Goal: Answer question/provide support: Share knowledge or assist other users

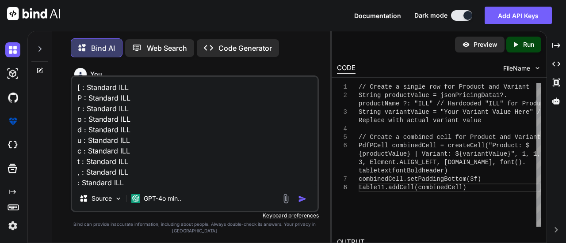
scroll to position [86, 0]
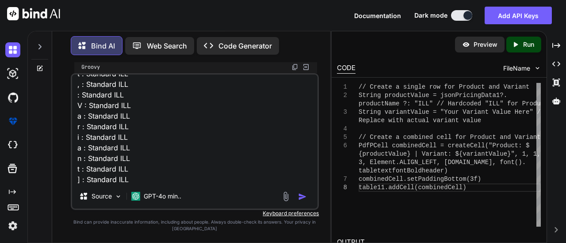
type textarea "[ : Standard ILL P : Standard ILL r : Standard ILL o : Standard ILL d : Standar…"
type textarea "x"
type textarea "[ : Standard ILL P : Standard ILL r : Standard ILL o : Standard ILL d : Standar…"
type textarea "x"
type textarea "[ : Standard ILL P : Standard ILL r : Standard ILL o : Standard ILL d : Standar…"
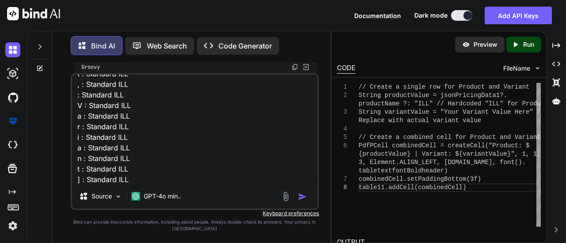
type textarea "x"
type textarea "[ : Standard ILL P : Standard ILL r : Standard ILL o : Standard ILL d : Standar…"
paste textarea "def table11 = new PdfPTable(3) table11.setWidthPercentage(100) table11.setWidth…"
type textarea "x"
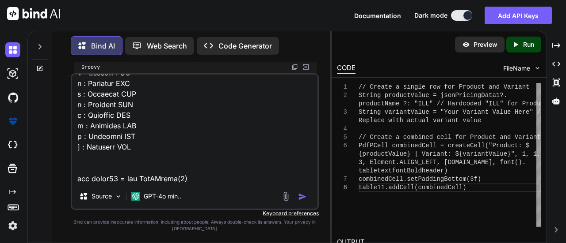
scroll to position [393, 0]
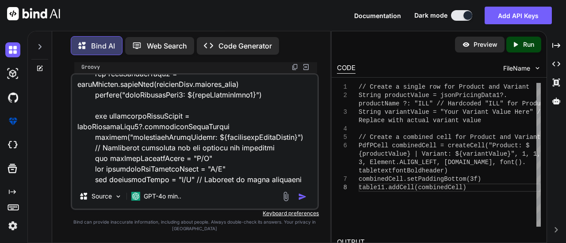
type textarea "[ : Standard ILL P : Standard ILL r : Standard ILL o : Standard ILL d : Standar…"
type textarea "x"
type textarea "[ : Standard ILL P : Standard ILL r : Standard ILL o : Standard ILL d : Standar…"
type textarea "x"
type textarea "[ : Standard ILL P : Standard ILL r : Standard ILL o : Standard ILL d : Standar…"
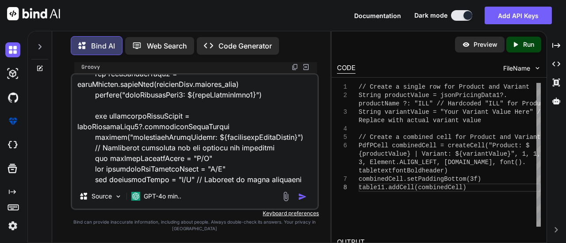
type textarea "x"
type textarea "[ : Standard ILL P : Standard ILL r : Standard ILL o : Standard ILL d : Standar…"
paste textarea "if (associatedPriceModels) { associatedPriceModels.each { priceModel -> def sel…"
type textarea "x"
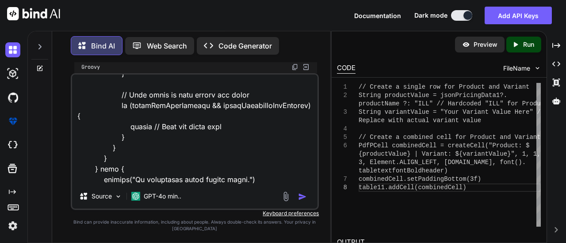
type textarea "[ : Standard ILL P : Standard ILL r : Standard ILL o : Standard ILL d : Standar…"
type textarea "x"
type textarea "[ : Standard ILL P : Standard ILL r : Standard ILL o : Standard ILL d : Standar…"
type textarea "x"
type textarea "[ : Standard ILL P : Standard ILL r : Standard ILL o : Standard ILL d : Standar…"
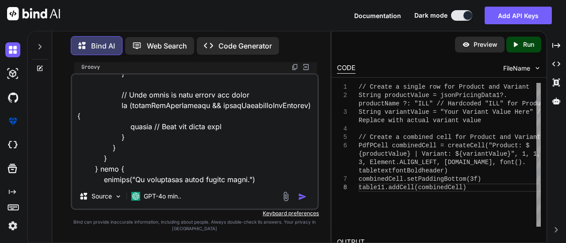
paste textarea "keys.each { header -> String value = header == "Product" ? "ILL" : jsonPricingD…"
type textarea "x"
type textarea "[ : Standard ILL P : Standard ILL r : Standard ILL o : Standard ILL d : Standar…"
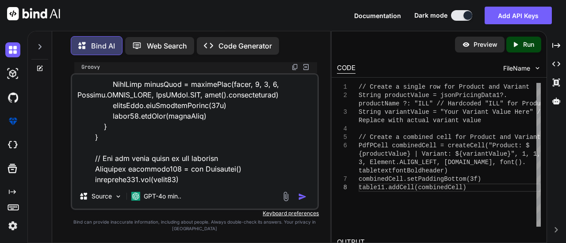
type textarea "x"
type textarea "[ : Standard ILL P : Standard ILL r : Standard ILL o : Standard ILL d : Standar…"
type textarea "x"
type textarea "[ : Standard ILL P : Standard ILL r : Standard ILL o : Standard ILL d : Standar…"
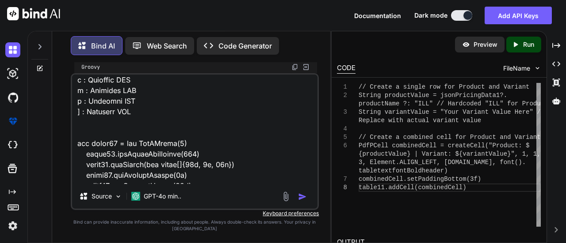
scroll to position [0, 0]
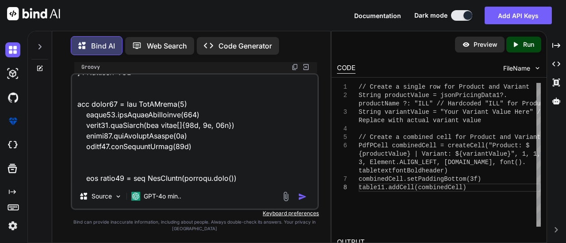
drag, startPoint x: 72, startPoint y: 85, endPoint x: 149, endPoint y: 80, distance: 76.6
click at [149, 80] on textarea at bounding box center [195, 130] width 246 height 110
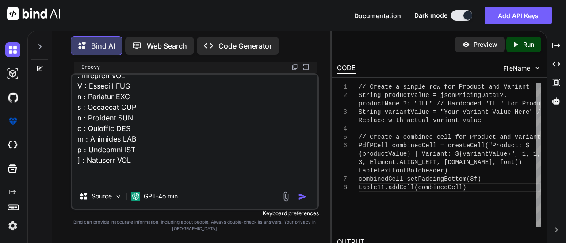
scroll to position [105, 0]
type textarea "x"
type textarea "def table11 = new PdfPTable(3) table11.setWidthPercentage(100) table11.setWidth…"
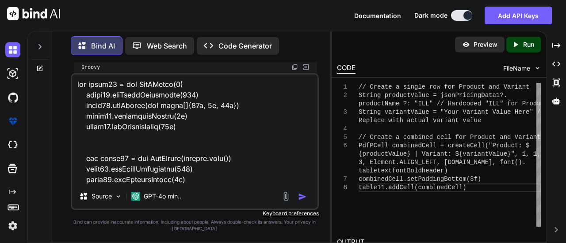
scroll to position [0, 0]
type textarea "x"
type textarea "def table11 = new PdfPTable(3) table11.setWidthPercentage(100) table11.setWidth…"
type textarea "x"
type textarea "def table11 = new PdfPTable(3) table11.setWidthPercentage(100) table11.setWidth…"
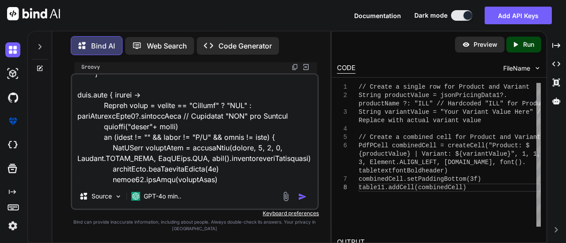
scroll to position [1073, 0]
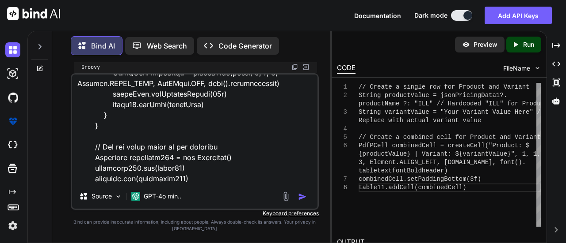
click at [213, 172] on textarea at bounding box center [195, 130] width 246 height 110
type textarea "x"
type textarea "def table11 = new PdfPTable(3) table11.setWidthPercentage(100) table11.setWidth…"
type textarea "x"
type textarea "def table11 = new PdfPTable(3) table11.setWidthPercentage(100) table11.setWidth…"
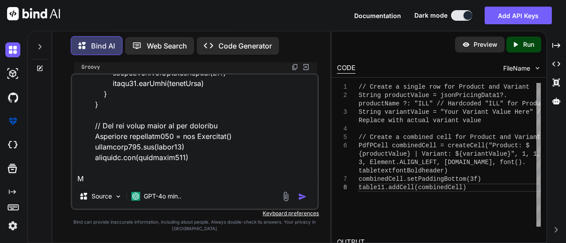
type textarea "x"
type textarea "def table11 = new PdfPTable(3) table11.setWidthPercentage(100) table11.setWidth…"
type textarea "x"
type textarea "def table11 = new PdfPTable(3) table11.setWidthPercentage(100) table11.setWidth…"
type textarea "x"
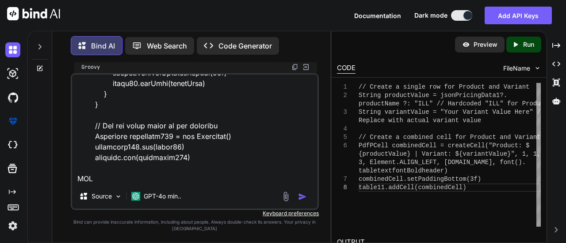
type textarea "def table11 = new PdfPTable(3) table11.setWidthPercentage(100) table11.setWidth…"
type textarea "x"
type textarea "def table11 = new PdfPTable(3) table11.setWidthPercentage(100) table11.setWidth…"
type textarea "x"
type textarea "def table11 = new PdfPTable(3) table11.setWidthPercentage(100) table11.setWidth…"
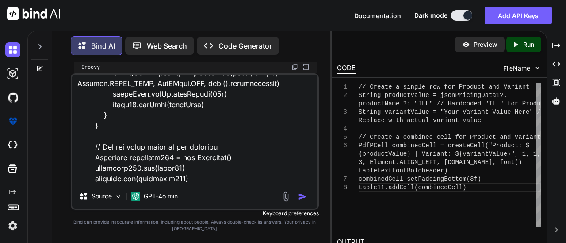
type textarea "x"
type textarea "def table11 = new PdfPTable(3) table11.setWidthPercentage(100) table11.setWidth…"
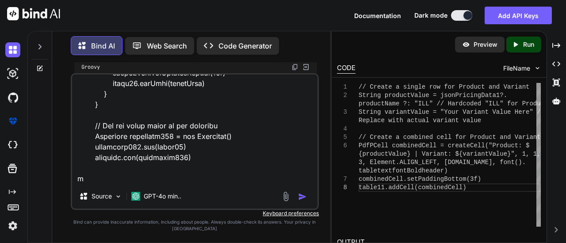
type textarea "x"
type textarea "def table11 = new PdfPTable(3) table11.setWidthPercentage(100) table11.setWidth…"
type textarea "x"
type textarea "def table11 = new PdfPTable(3) table11.setWidthPercentage(100) table11.setWidth…"
type textarea "x"
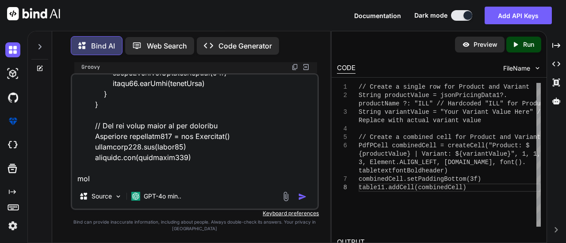
type textarea "def table11 = new PdfPTable(3) table11.setWidthPercentage(100) table11.setWidth…"
type textarea "x"
type textarea "def table11 = new PdfPTable(3) table11.setWidthPercentage(100) table11.setWidth…"
type textarea "x"
type textarea "def table11 = new PdfPTable(3) table11.setWidthPercentage(100) table11.setWidth…"
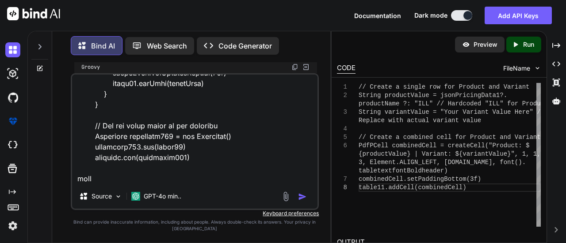
type textarea "x"
type textarea "def table11 = new PdfPTable(3) table11.setWidthPercentage(100) table11.setWidth…"
type textarea "x"
type textarea "def table11 = new PdfPTable(3) table11.setWidthPercentage(100) table11.setWidth…"
type textarea "x"
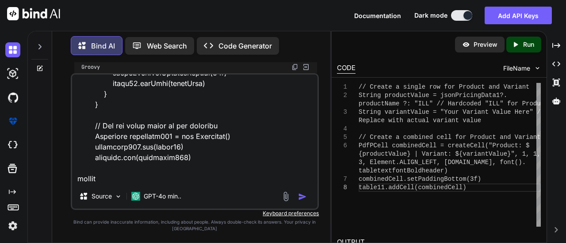
type textarea "def table11 = new PdfPTable(3) table11.setWidthPercentage(100) table11.setWidth…"
type textarea "x"
type textarea "def table11 = new PdfPTable(3) table11.setWidthPercentage(100) table11.setWidth…"
type textarea "x"
type textarea "def table11 = new PdfPTable(3) table11.setWidthPercentage(100) table11.setWidth…"
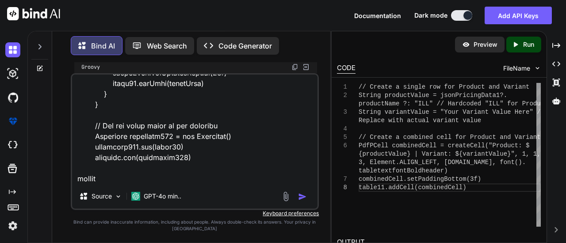
paste textarea "[ : Standard ILL P : Standard ILL r : Standard ILL o : Standard ILL d : Standar…"
type textarea "x"
type textarea "def table11 = new PdfPTable(3) table11.setWidthPercentage(100) table11.setWidth…"
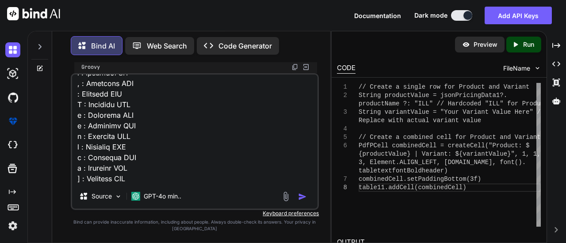
type textarea "x"
type textarea "def table11 = new PdfPTable(3) table11.setWidthPercentage(100) table11.setWidth…"
type textarea "x"
type textarea "def table11 = new PdfPTable(3) table11.setWidthPercentage(100) table11.setWidth…"
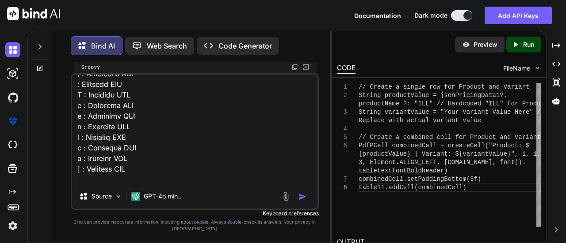
scroll to position [1284, 0]
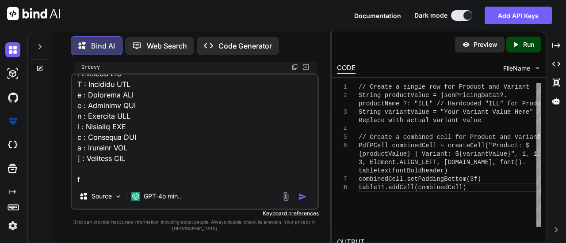
type textarea "x"
type textarea "def table11 = new PdfPTable(3) table11.setWidthPercentage(100) table11.setWidth…"
type textarea "x"
type textarea "def table11 = new PdfPTable(3) table11.setWidthPercentage(100) table11.setWidth…"
type textarea "x"
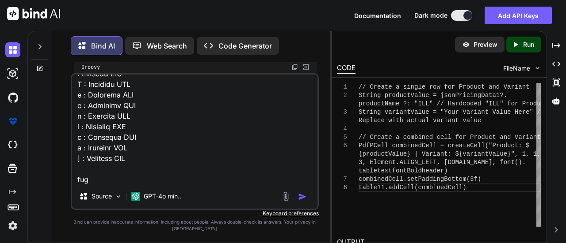
type textarea "def table11 = new PdfPTable(3) table11.setWidthPercentage(100) table11.setWidth…"
type textarea "x"
type textarea "def table11 = new PdfPTable(3) table11.setWidthPercentage(100) table11.setWidth…"
type textarea "x"
type textarea "def table11 = new PdfPTable(3) table11.setWidthPercentage(100) table11.setWidth…"
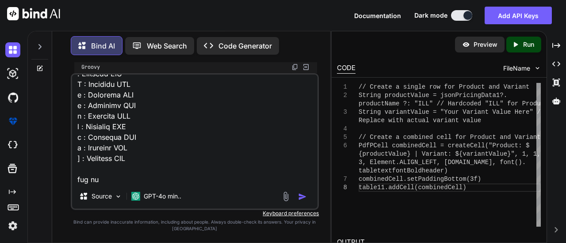
type textarea "x"
type textarea "def table11 = new PdfPTable(3) table11.setWidthPercentage(100) table11.setWidth…"
type textarea "x"
type textarea "def table11 = new PdfPTable(3) table11.setWidthPercentage(100) table11.setWidth…"
type textarea "x"
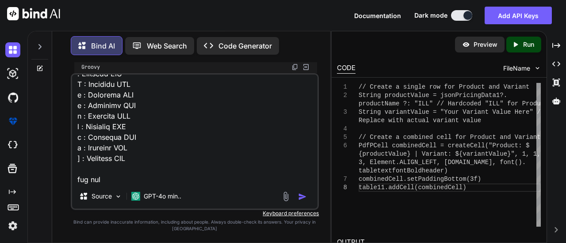
type textarea "def table11 = new PdfPTable(3) table11.setWidthPercentage(100) table11.setWidth…"
type textarea "x"
type textarea "def table11 = new PdfPTable(3) table11.setWidthPercentage(100) table11.setWidth…"
type textarea "x"
type textarea "def table11 = new PdfPTable(3) table11.setWidthPercentage(100) table11.setWidth…"
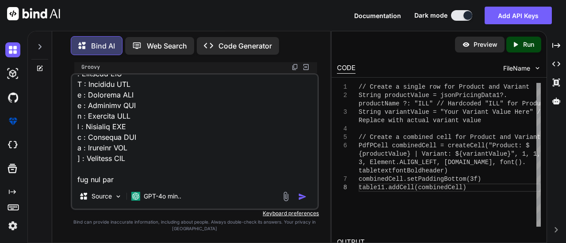
type textarea "x"
type textarea "def table11 = new PdfPTable(3) table11.setWidthPercentage(100) table11.setWidth…"
type textarea "x"
type textarea "def table11 = new PdfPTable(3) table11.setWidthPercentage(100) table11.setWidth…"
type textarea "x"
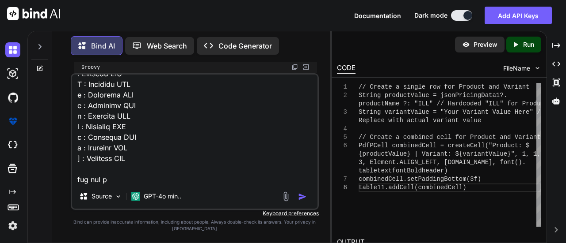
type textarea "def table11 = new PdfPTable(3) table11.setWidthPercentage(100) table11.setWidth…"
type textarea "x"
type textarea "def table11 = new PdfPTable(3) table11.setWidthPercentage(100) table11.setWidth…"
type textarea "x"
type textarea "def table11 = new PdfPTable(3) table11.setWidthPercentage(100) table11.setWidth…"
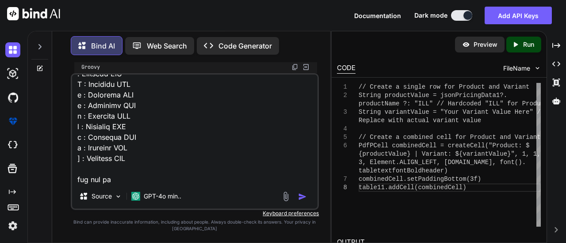
type textarea "x"
type textarea "def table11 = new PdfPTable(3) table11.setWidthPercentage(100) table11.setWidth…"
type textarea "x"
type textarea "def table11 = new PdfPTable(3) table11.setWidthPercentage(100) table11.setWidth…"
type textarea "x"
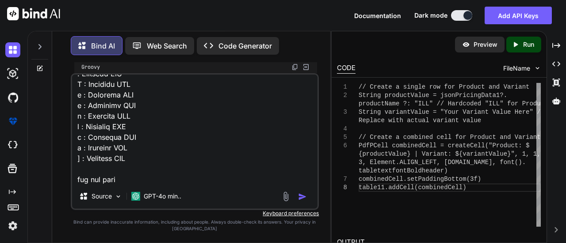
type textarea "def table11 = new PdfPTable(3) table11.setWidthPercentage(100) table11.setWidth…"
type textarea "x"
type textarea "def table11 = new PdfPTable(3) table11.setWidthPercentage(100) table11.setWidth…"
type textarea "x"
type textarea "def table11 = new PdfPTable(3) table11.setWidthPercentage(100) table11.setWidth…"
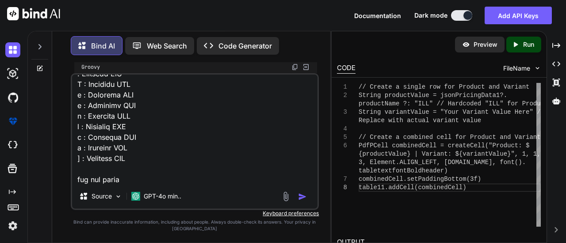
type textarea "x"
type textarea "def table11 = new PdfPTable(3) table11.setWidthPercentage(100) table11.setWidth…"
type textarea "x"
type textarea "def table11 = new PdfPTable(3) table11.setWidthPercentage(100) table11.setWidth…"
type textarea "x"
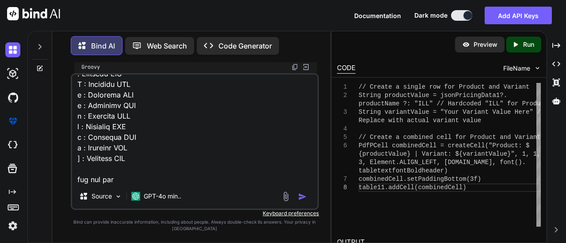
type textarea "def table11 = new PdfPTable(3) table11.setWidthPercentage(100) table11.setWidth…"
type textarea "x"
type textarea "def table11 = new PdfPTable(3) table11.setWidthPercentage(100) table11.setWidth…"
type textarea "x"
type textarea "def table11 = new PdfPTable(3) table11.setWidthPercentage(100) table11.setWidth…"
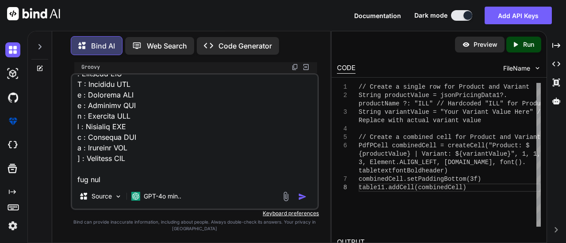
type textarea "x"
type textarea "def table11 = new PdfPTable(3) table11.setWidthPercentage(100) table11.setWidth…"
type textarea "x"
type textarea "def table11 = new PdfPTable(3) table11.setWidthPercentage(100) table11.setWidth…"
type textarea "x"
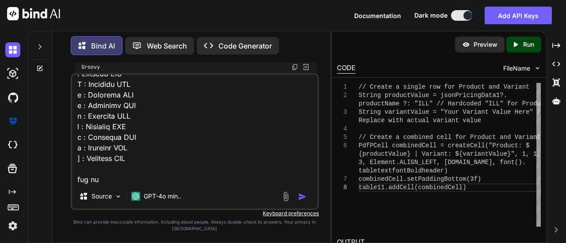
type textarea "def table11 = new PdfPTable(3) table11.setWidthPercentage(100) table11.setWidth…"
type textarea "x"
type textarea "def table11 = new PdfPTable(3) table11.setWidthPercentage(100) table11.setWidth…"
type textarea "x"
type textarea "def table11 = new PdfPTable(3) table11.setWidthPercentage(100) table11.setWidth…"
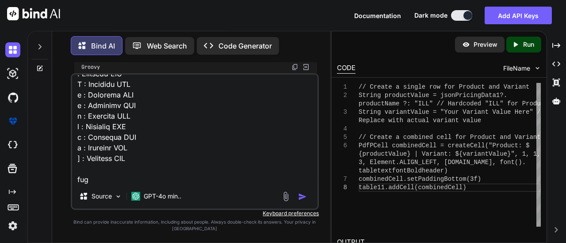
type textarea "x"
type textarea "def table11 = new PdfPTable(3) table11.setWidthPercentage(100) table11.setWidth…"
type textarea "x"
type textarea "def table11 = new PdfPTable(3) table11.setWidthPercentage(100) table11.setWidth…"
type textarea "x"
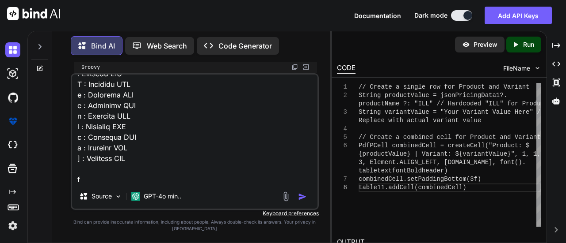
type textarea "def table11 = new PdfPTable(3) table11.setWidthPercentage(100) table11.setWidth…"
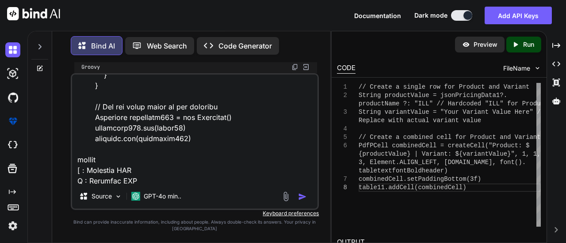
scroll to position [1101, 0]
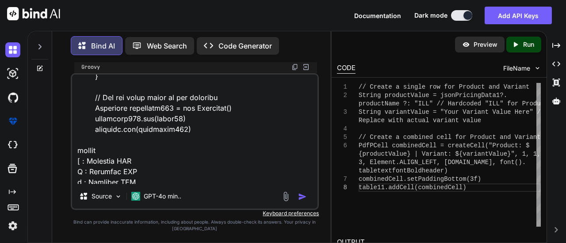
click at [90, 143] on textarea at bounding box center [195, 130] width 246 height 110
type textarea "x"
type textarea "def table11 = new PdfPTable(3) table11.setWidthPercentage(100) table11.setWidth…"
type textarea "x"
type textarea "def table11 = new PdfPTable(3) table11.setWidthPercentage(100) table11.setWidth…"
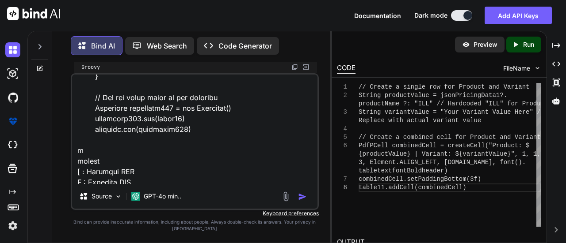
type textarea "x"
type textarea "def table11 = new PdfPTable(3) table11.setWidthPercentage(100) table11.setWidth…"
type textarea "x"
type textarea "def table11 = new PdfPTable(3) table11.setWidthPercentage(100) table11.setWidth…"
type textarea "x"
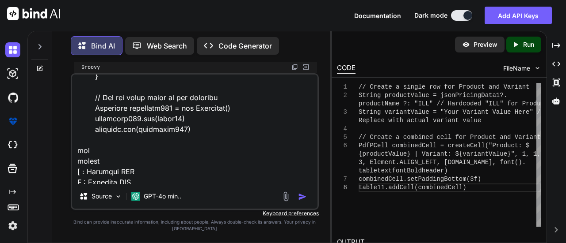
type textarea "def table11 = new PdfPTable(3) table11.setWidthPercentage(100) table11.setWidth…"
type textarea "x"
type textarea "def table11 = new PdfPTable(3) table11.setWidthPercentage(100) table11.setWidth…"
type textarea "x"
type textarea "def table11 = new PdfPTable(3) table11.setWidthPercentage(100) table11.setWidth…"
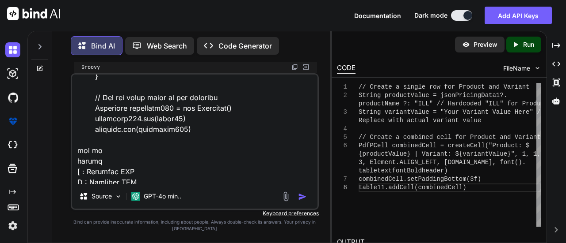
type textarea "x"
type textarea "def table11 = new PdfPTable(3) table11.setWidthPercentage(100) table11.setWidth…"
type textarea "x"
type textarea "def table11 = new PdfPTable(3) table11.setWidthPercentage(100) table11.setWidth…"
type textarea "x"
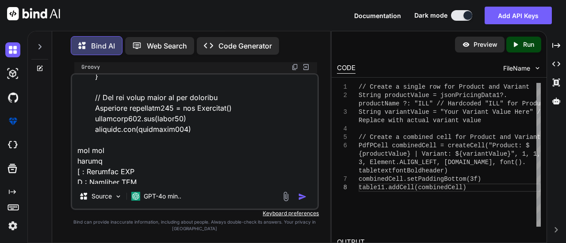
type textarea "def table11 = new PdfPTable(3) table11.setWidthPercentage(100) table11.setWidth…"
type textarea "x"
type textarea "def table11 = new PdfPTable(3) table11.setWidthPercentage(100) table11.setWidth…"
type textarea "x"
type textarea "def table11 = new PdfPTable(3) table11.setWidthPercentage(100) table11.setWidth…"
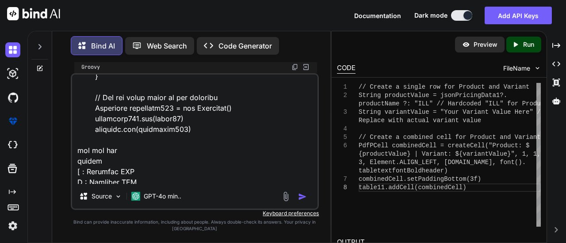
type textarea "x"
type textarea "def table11 = new PdfPTable(3) table11.setWidthPercentage(100) table11.setWidth…"
type textarea "x"
type textarea "def table11 = new PdfPTable(3) table11.setWidthPercentage(100) table11.setWidth…"
type textarea "x"
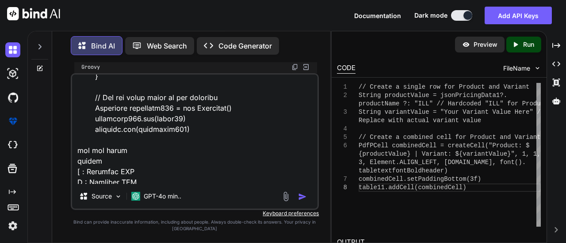
type textarea "def table11 = new PdfPTable(3) table11.setWidthPercentage(100) table11.setWidth…"
type textarea "x"
type textarea "def table11 = new PdfPTable(3) table11.setWidthPercentage(100) table11.setWidth…"
type textarea "x"
type textarea "def table11 = new PdfPTable(3) table11.setWidthPercentage(100) table11.setWidth…"
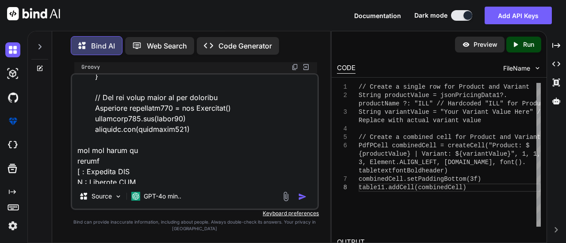
type textarea "x"
type textarea "def table11 = new PdfPTable(3) table11.setWidthPercentage(100) table11.setWidth…"
type textarea "x"
type textarea "def table11 = new PdfPTable(3) table11.setWidthPercentage(100) table11.setWidth…"
type textarea "x"
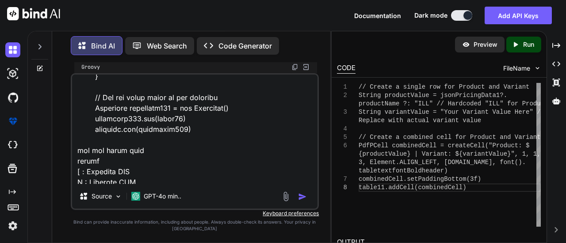
type textarea "def table11 = new PdfPTable(3) table11.setWidthPercentage(100) table11.setWidth…"
type textarea "x"
type textarea "def table11 = new PdfPTable(3) table11.setWidthPercentage(100) table11.setWidth…"
type textarea "x"
type textarea "def table11 = new PdfPTable(3) table11.setWidthPercentage(100) table11.setWidth…"
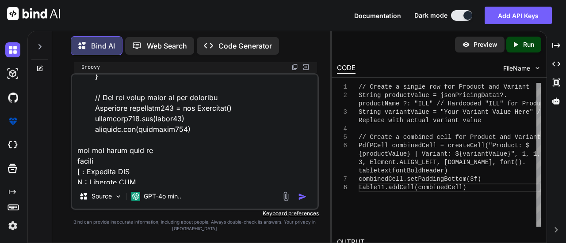
type textarea "x"
type textarea "def table11 = new PdfPTable(3) table11.setWidthPercentage(100) table11.setWidth…"
type textarea "x"
type textarea "def table11 = new PdfPTable(3) table11.setWidthPercentage(100) table11.setWidth…"
type textarea "x"
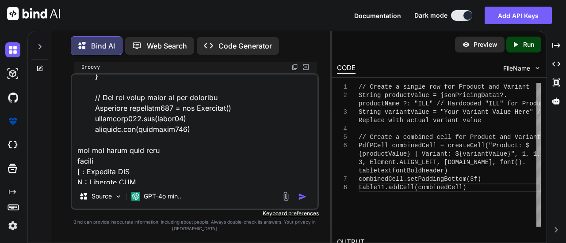
type textarea "def table11 = new PdfPTable(3) table11.setWidthPercentage(100) table11.setWidth…"
type textarea "x"
type textarea "def table11 = new PdfPTable(3) table11.setWidthPercentage(100) table11.setWidth…"
type textarea "x"
type textarea "def table11 = new PdfPTable(3) table11.setWidthPercentage(100) table11.setWidth…"
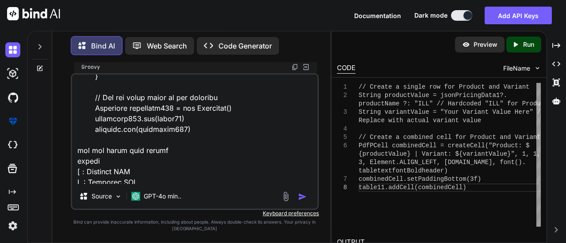
type textarea "x"
type textarea "def table11 = new PdfPTable(3) table11.setWidthPercentage(100) table11.setWidth…"
type textarea "x"
type textarea "def table11 = new PdfPTable(3) table11.setWidthPercentage(100) table11.setWidth…"
type textarea "x"
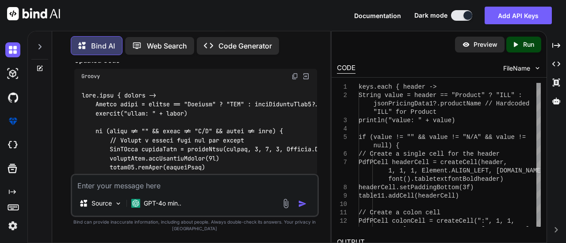
scroll to position [5261, 0]
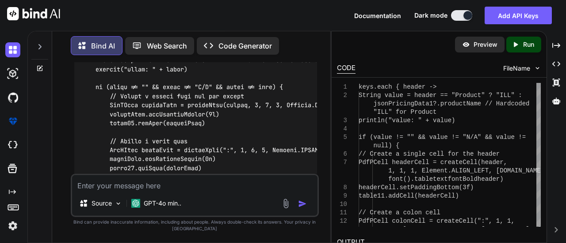
click at [201, 140] on code at bounding box center [298, 164] width 435 height 234
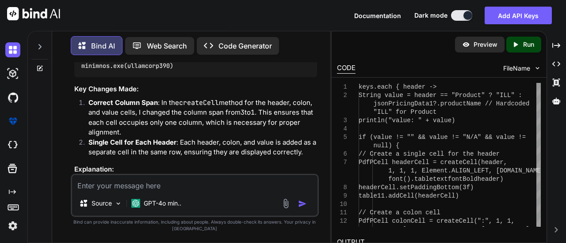
scroll to position [5491, 0]
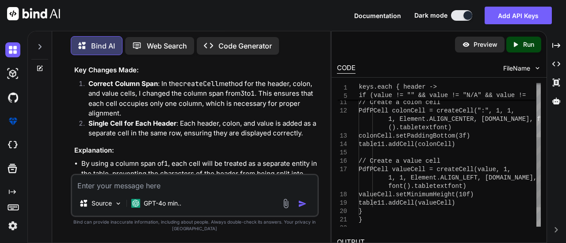
drag, startPoint x: 357, startPoint y: 82, endPoint x: 374, endPoint y: 162, distance: 81.7
click at [374, 162] on div "9 10 11 12 13 14 15 16 17 18 19 20 21 22 table11.addCell(headerCell) // Create …" at bounding box center [439, 155] width 204 height 144
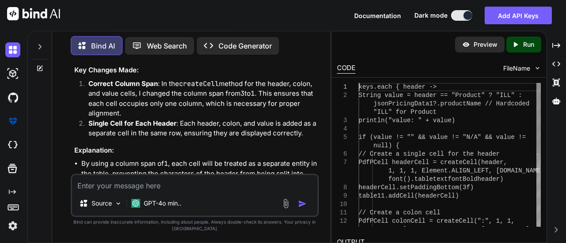
scroll to position [0, 0]
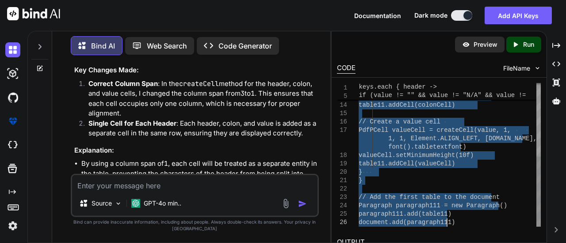
drag, startPoint x: 359, startPoint y: 87, endPoint x: 464, endPoint y: 231, distance: 178.7
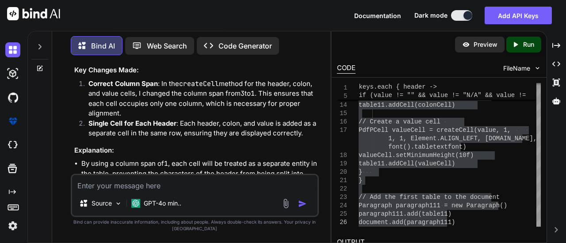
click at [128, 190] on textarea at bounding box center [195, 183] width 246 height 16
paste textarea "def headers = [ "Bandwidth", "One Time Charges (Rs.)", "Bandwidth ARC Charges(R…"
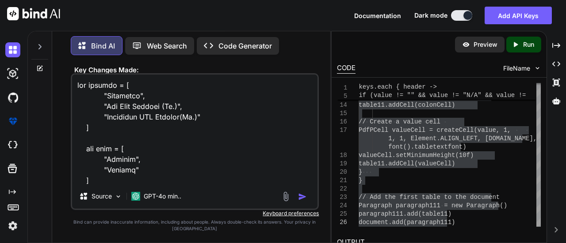
scroll to position [1348, 0]
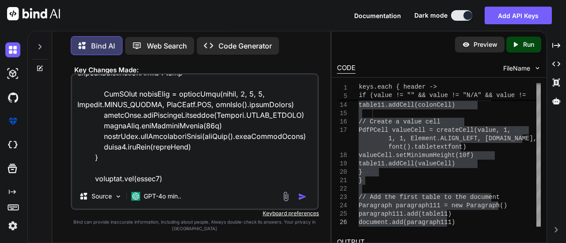
click at [106, 180] on textarea at bounding box center [195, 130] width 246 height 110
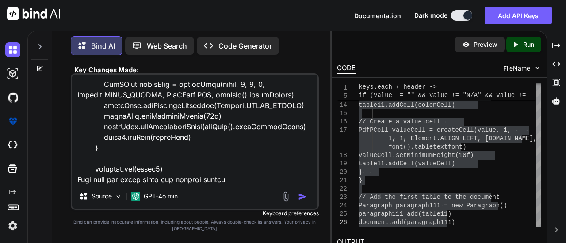
click at [194, 182] on textarea at bounding box center [195, 130] width 246 height 110
click at [242, 176] on textarea at bounding box center [195, 130] width 246 height 110
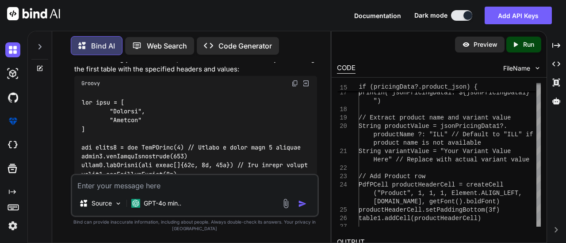
scroll to position [6413, 0]
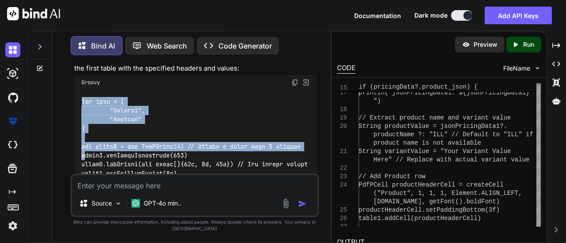
drag, startPoint x: 83, startPoint y: 98, endPoint x: 86, endPoint y: 151, distance: 53.1
click at [291, 80] on img at bounding box center [294, 82] width 7 height 7
click at [293, 81] on img at bounding box center [294, 82] width 7 height 7
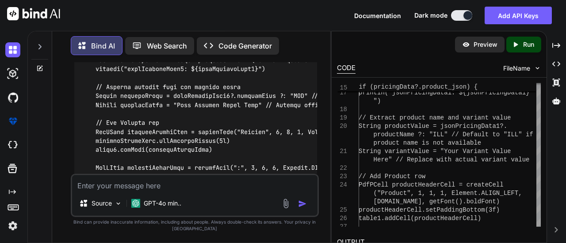
scroll to position [6458, 0]
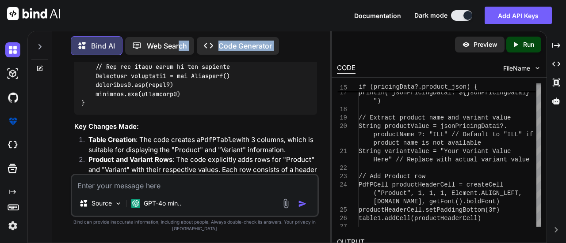
scroll to position [6864, 0]
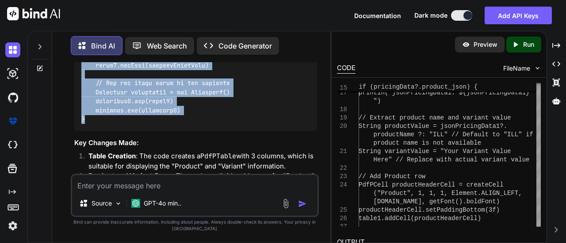
drag, startPoint x: 82, startPoint y: 100, endPoint x: 163, endPoint y: 126, distance: 85.0
copy code "def keys = [ "Product", "Variant" ] def table1 = new PdfPTable(3) // Create a t…"
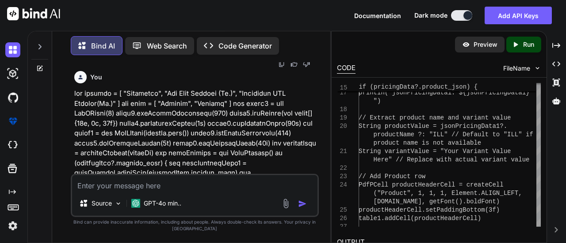
scroll to position [5760, 0]
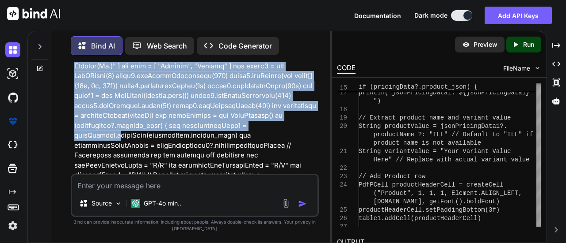
drag, startPoint x: 72, startPoint y: 90, endPoint x: 114, endPoint y: 139, distance: 64.3
click at [114, 139] on div "You hi Bind AI Hello! How can I assist you [DATE]? Created with Pixso. Open in …" at bounding box center [195, 118] width 247 height 112
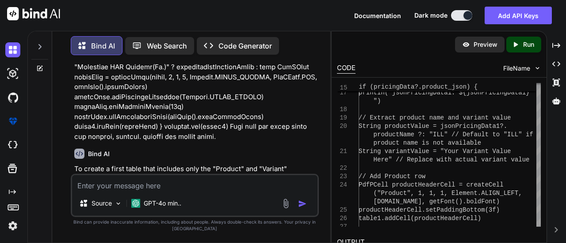
scroll to position [6283, 0]
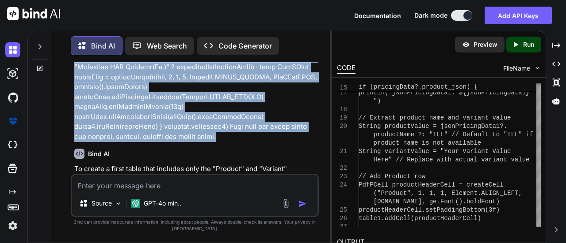
copy p "def headers = [ "Bandwidth", "One Time Charges (Rs.)", "Bandwidth ARC Charges(R…"
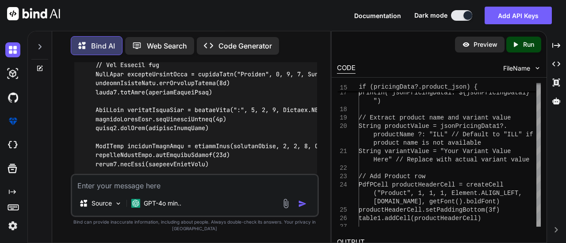
scroll to position [6813, 0]
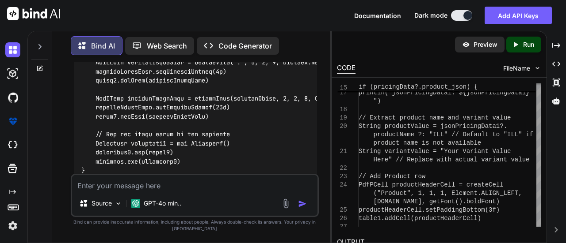
click at [147, 194] on div "Source GPT-4o min.." at bounding box center [195, 195] width 248 height 43
click at [148, 191] on textarea at bounding box center [195, 183] width 246 height 16
paste textarea "def headers = [ "Bandwidth", "One Time Charges (Rs.)", "Bandwidth ARC Charges(R…"
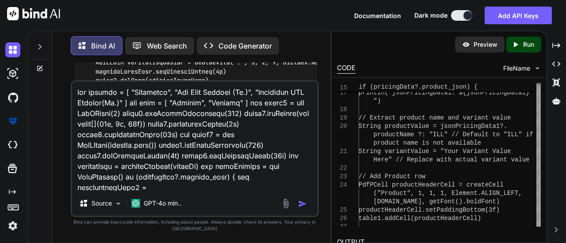
scroll to position [563, 0]
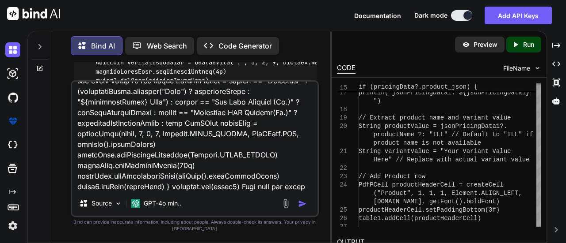
click at [243, 176] on textarea at bounding box center [195, 137] width 246 height 110
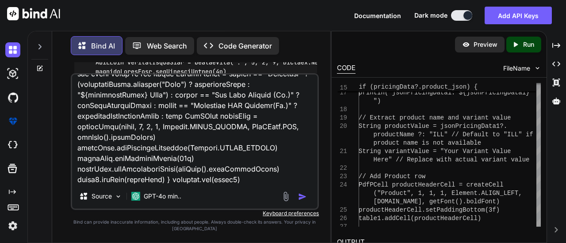
scroll to position [585, 0]
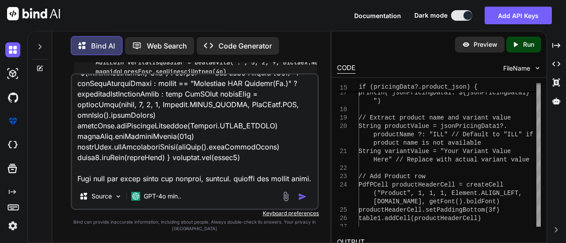
click at [201, 182] on textarea at bounding box center [195, 130] width 246 height 110
click at [167, 169] on textarea at bounding box center [195, 130] width 246 height 110
click at [148, 181] on textarea at bounding box center [195, 130] width 246 height 110
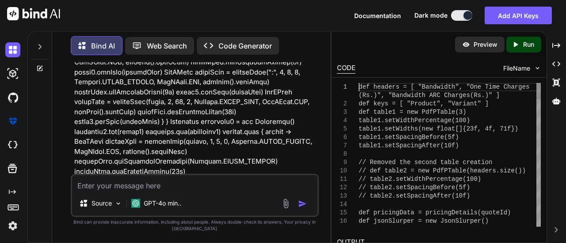
scroll to position [0, 0]
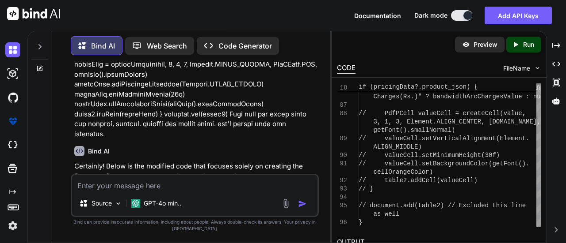
click at [158, 187] on textarea at bounding box center [195, 183] width 246 height 16
paste textarea "def headers = [ "Bandwidth", "One Time Charges (Rs.)", "Bandwidth ARC Charges(R…"
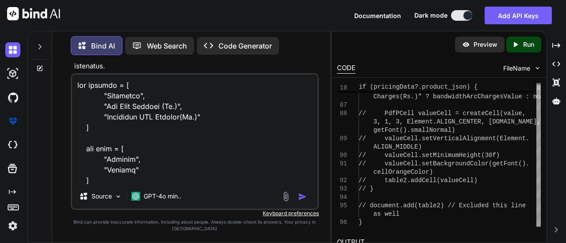
scroll to position [7746, 0]
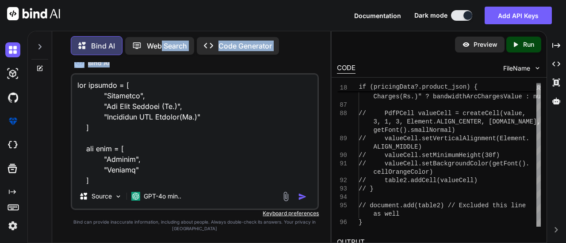
drag, startPoint x: 176, startPoint y: 64, endPoint x: 161, endPoint y: 52, distance: 19.8
click at [161, 48] on div "Bind AI Web Search Created with Pixso. Code Generator You hi Bind AI Hello! How…" at bounding box center [191, 138] width 278 height 210
click at [187, 61] on div "Bind AI Web Search Created with Pixso. Code Generator You hi Bind AI Hello! How…" at bounding box center [191, 138] width 278 height 210
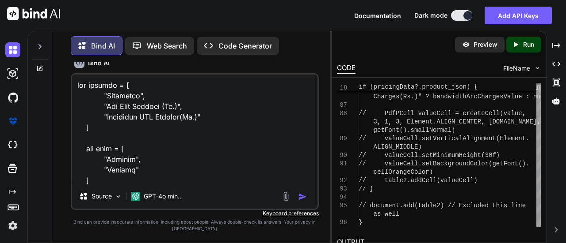
click at [201, 66] on div "Bind AI" at bounding box center [195, 63] width 243 height 10
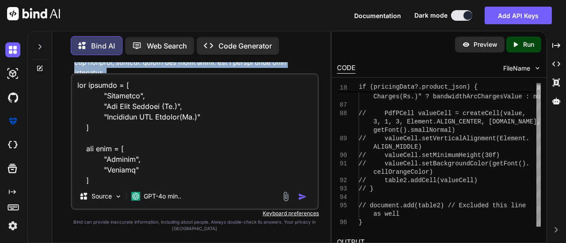
drag, startPoint x: 235, startPoint y: 64, endPoint x: 231, endPoint y: 68, distance: 5.6
click at [231, 68] on div "You hi Bind AI Hello! How can I assist you [DATE]? Created with Pixso. Open in …" at bounding box center [195, 67] width 247 height 11
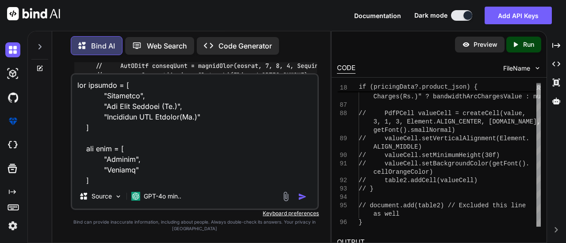
scroll to position [8507, 0]
click at [188, 135] on textarea at bounding box center [195, 130] width 246 height 110
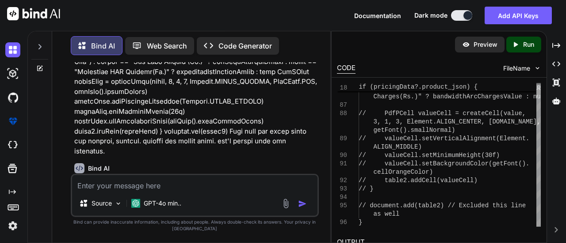
scroll to position [7643, 0]
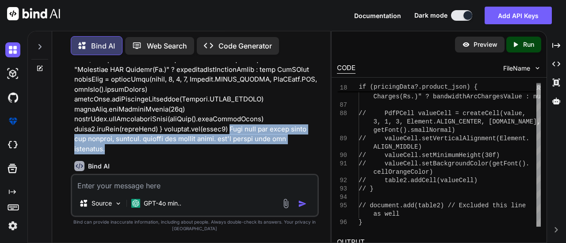
drag, startPoint x: 230, startPoint y: 145, endPoint x: 313, endPoint y: 156, distance: 84.2
copy p "Give code for first table for product, varient. exclude for second table. don't…"
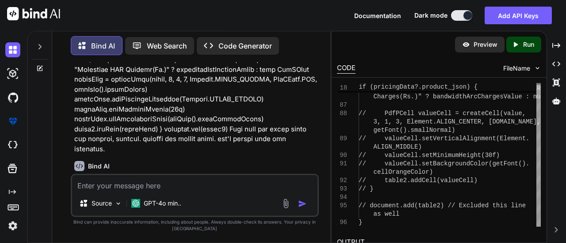
click at [194, 181] on textarea at bounding box center [195, 183] width 246 height 16
paste textarea "Give code for first table for product, varient. exclude for second table. don't…"
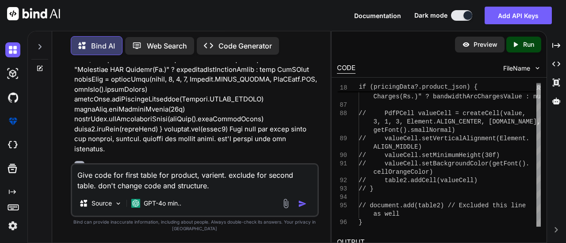
click at [78, 175] on textarea "Give code for first table for product, varient. exclude for second table. don't…" at bounding box center [195, 178] width 246 height 27
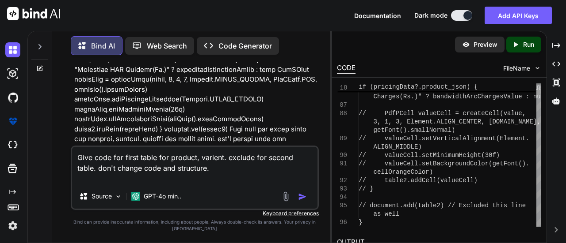
paste textarea "def headers = [ "Bandwidth", "One Time Charges (Rs.)", "Bandwidth ARC Charges(R…"
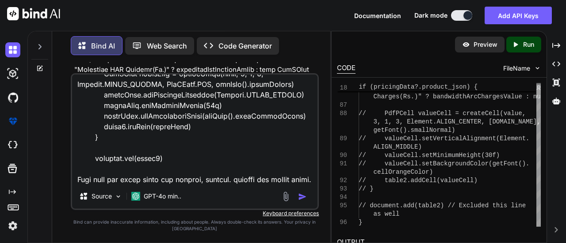
scroll to position [1369, 0]
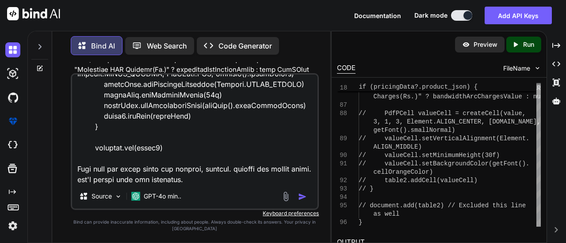
click at [122, 170] on textarea at bounding box center [195, 130] width 246 height 110
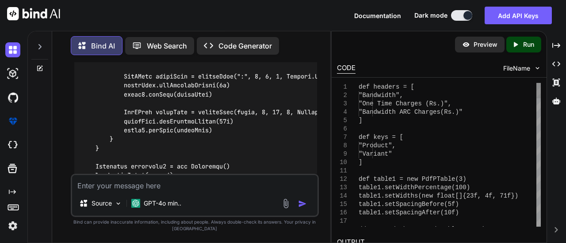
scroll to position [0, 0]
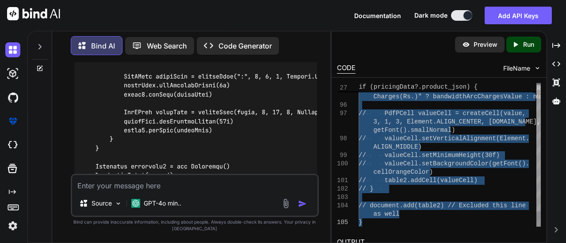
drag, startPoint x: 359, startPoint y: 85, endPoint x: 433, endPoint y: 256, distance: 186.0
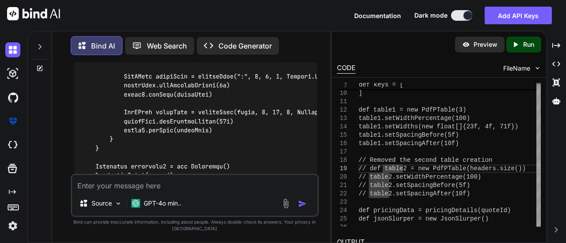
click at [169, 184] on textarea at bounding box center [195, 183] width 246 height 16
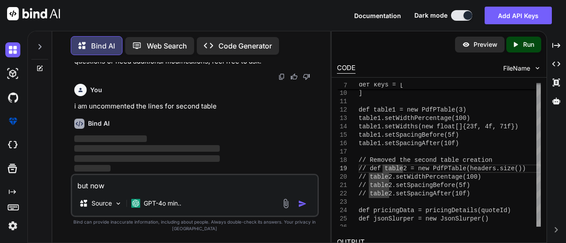
scroll to position [10559, 0]
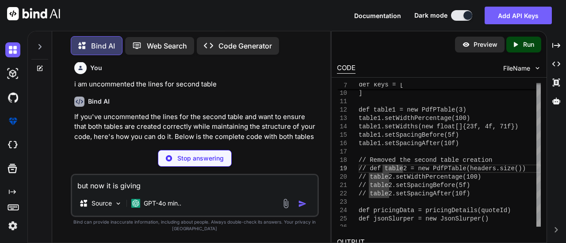
paste textarea "No such property: bandwidthValue for class: Script_0d7ef929fe00dd0c3e839b99b4e0…"
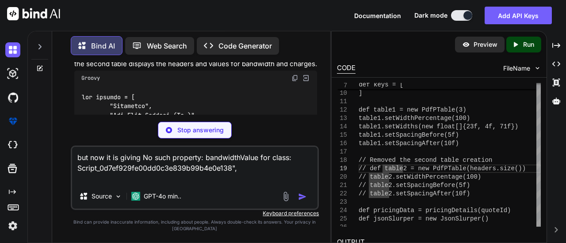
scroll to position [10736, 0]
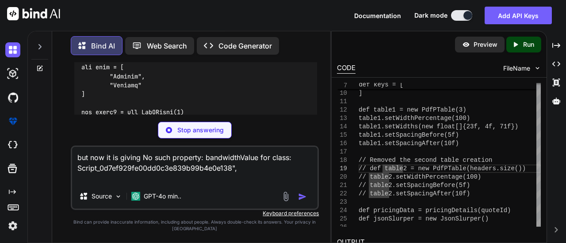
click at [185, 132] on p "Stop answering" at bounding box center [200, 130] width 46 height 9
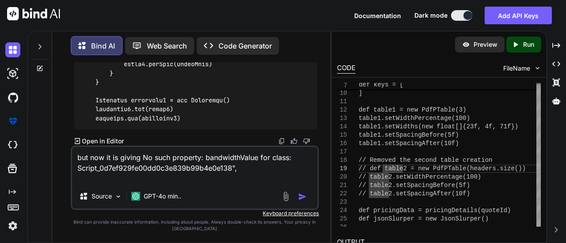
scroll to position [11409, 0]
click at [303, 196] on img "button" at bounding box center [302, 197] width 9 height 9
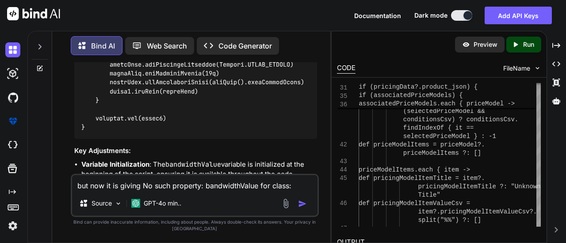
scroll to position [12674, 0]
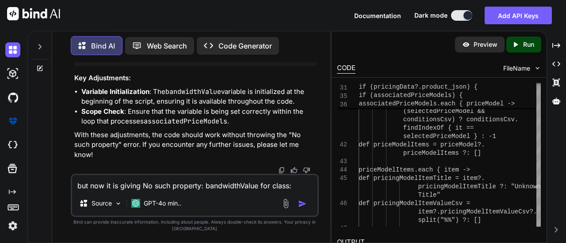
click at [184, 96] on code "bandwidthValue" at bounding box center [193, 91] width 56 height 9
copy li "bandwidthValue"
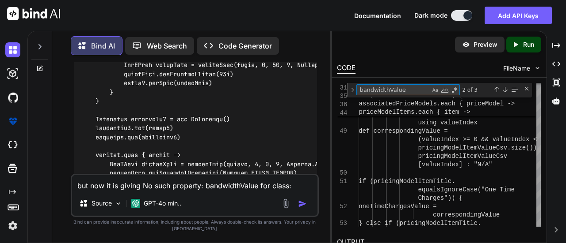
scroll to position [12321, 0]
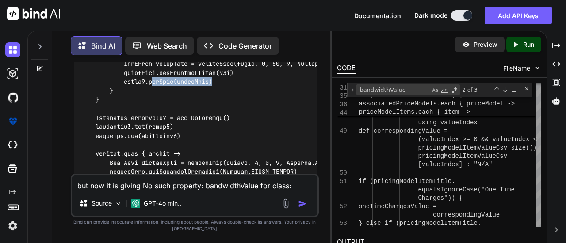
drag, startPoint x: 151, startPoint y: 133, endPoint x: 219, endPoint y: 132, distance: 68.0
drag, startPoint x: 149, startPoint y: 131, endPoint x: 216, endPoint y: 130, distance: 66.7
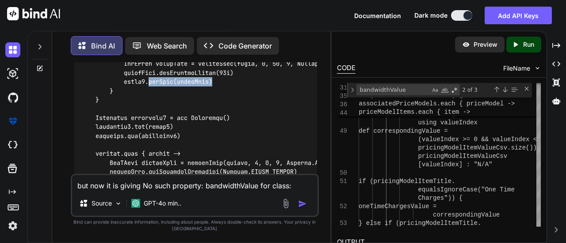
copy code "addCell(valueCell)"
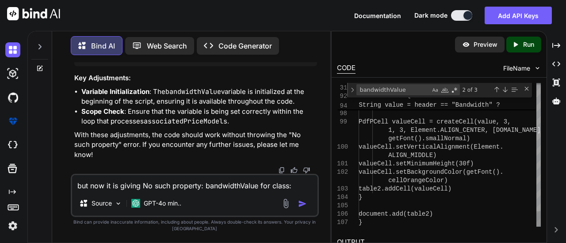
scroll to position [0, 0]
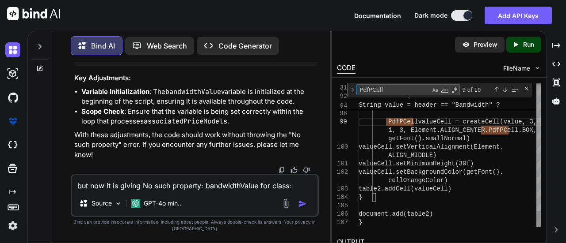
paste textarea "String value = header == "Product" ?"
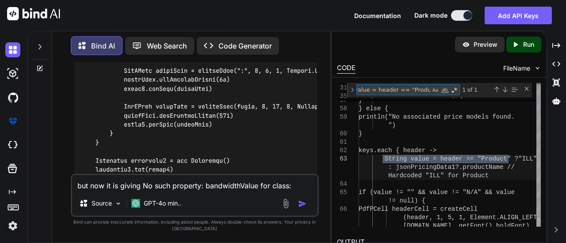
scroll to position [10244, 0]
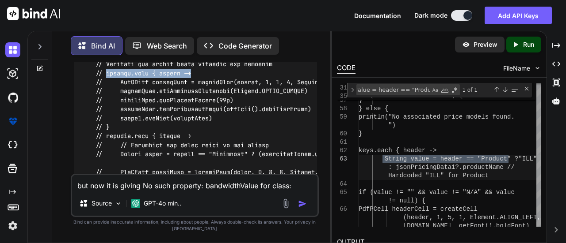
drag, startPoint x: 106, startPoint y: 88, endPoint x: 195, endPoint y: 90, distance: 89.3
copy code "headers.each { header ->"
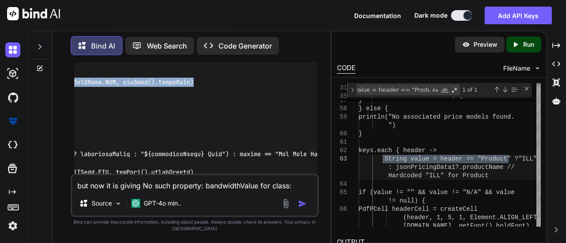
scroll to position [0, 349]
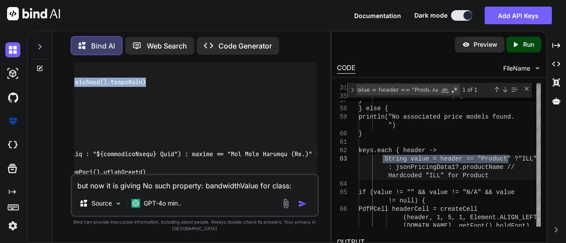
drag, startPoint x: 121, startPoint y: 96, endPoint x: 210, endPoint y: 98, distance: 89.7
copy code "PdfPCell headerCell = createCell(header, 3, 1, 3, Element.ALIGN_CENTER, [DOMAIN…"
click at [161, 191] on div "but now it is giving No such property: bandwidthValue for class: Script_0d7ef92…" at bounding box center [195, 195] width 248 height 43
click at [159, 188] on textarea "but now it is giving No such property: bandwidthValue for class: Script_0d7ef92…" at bounding box center [195, 183] width 246 height 16
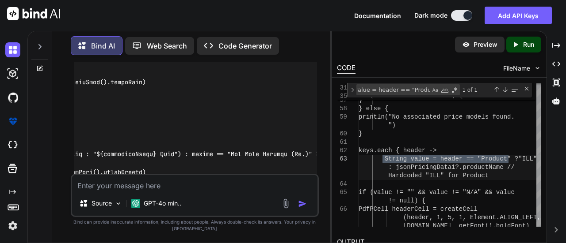
paste textarea "Script_46e07fca85c26b7b15f21d530f08b9b5.groovy: 1606: Unexpected input: '(' @ l…"
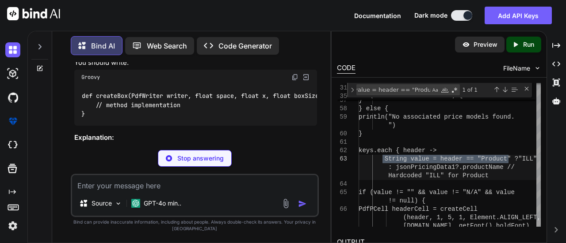
scroll to position [12978, 0]
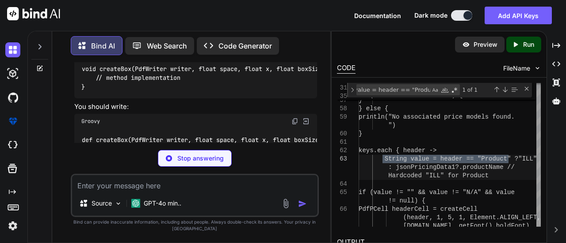
click at [226, 92] on code "void createBox(PdfWriter writer, float space, float x, float boxSize, boolean c…" at bounding box center [236, 78] width 311 height 27
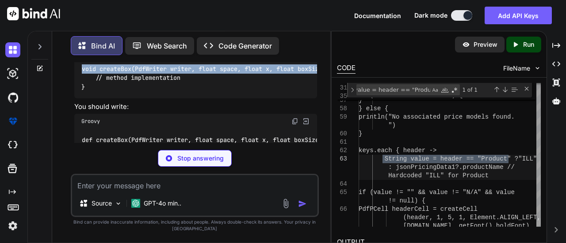
click at [226, 92] on code "void createBox(PdfWriter writer, float space, float x, float boxSize, boolean c…" at bounding box center [236, 78] width 311 height 27
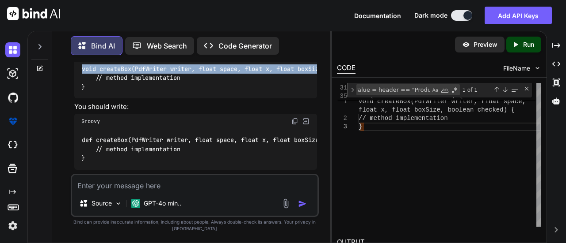
copy code "void createBox(PdfWriter writer, float space, float x, float boxSize, boolean c…"
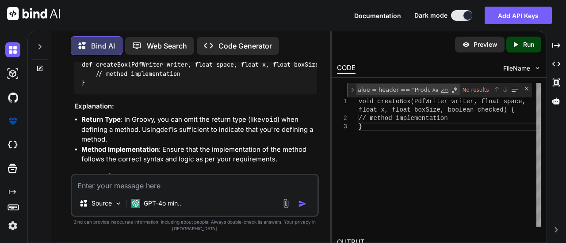
scroll to position [13066, 0]
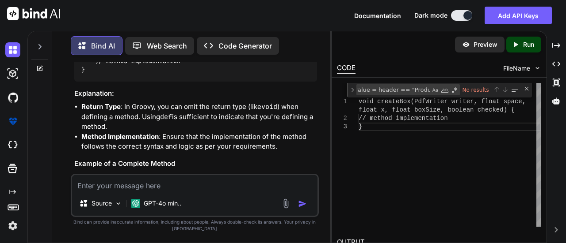
click at [144, 75] on code "def createBox(PdfWriter writer, float space, float x, float boxSize, boolean ch…" at bounding box center [235, 60] width 308 height 27
copy code "def createBox(PdfWriter writer, float space, float x, float boxSize, boolean ch…"
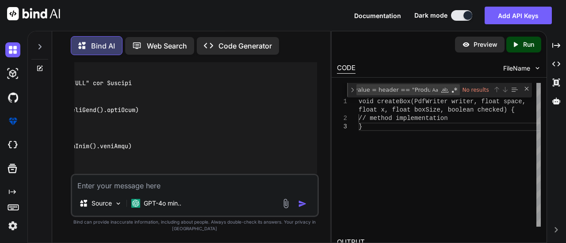
scroll to position [10017, 0]
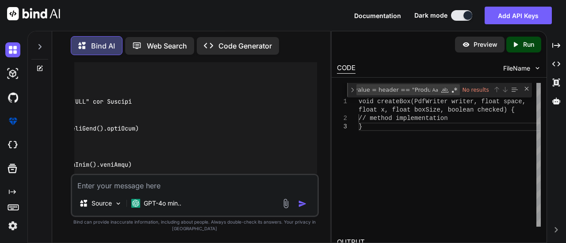
click at [99, 146] on code at bounding box center [193, 2] width 923 height 946
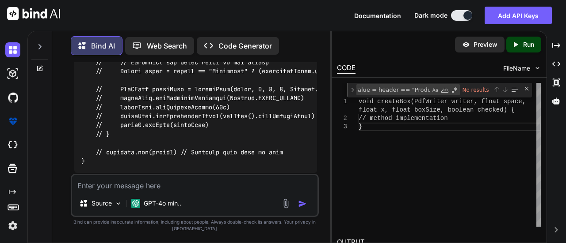
scroll to position [10327, 0]
drag, startPoint x: 105, startPoint y: 168, endPoint x: 177, endPoint y: 166, distance: 71.6
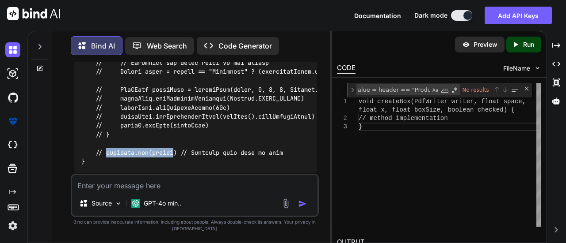
copy code "document.add(table2"
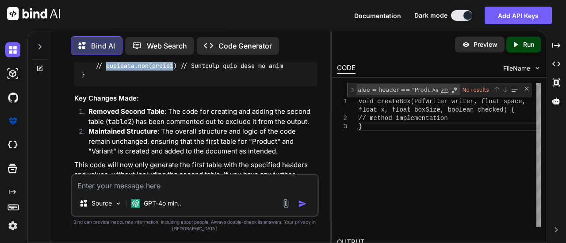
scroll to position [10415, 0]
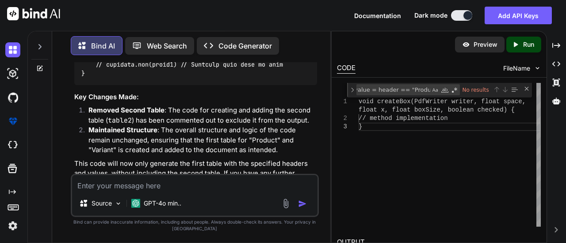
click at [130, 183] on textarea at bounding box center [195, 183] width 246 height 16
paste textarea "3] Error executing Groovy script: java.lang.NullPointerException: Cannot invoke…"
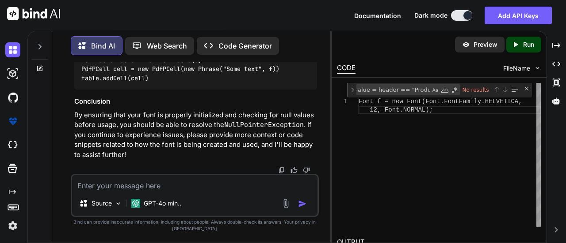
scroll to position [14138, 0]
